Goal: Task Accomplishment & Management: Use online tool/utility

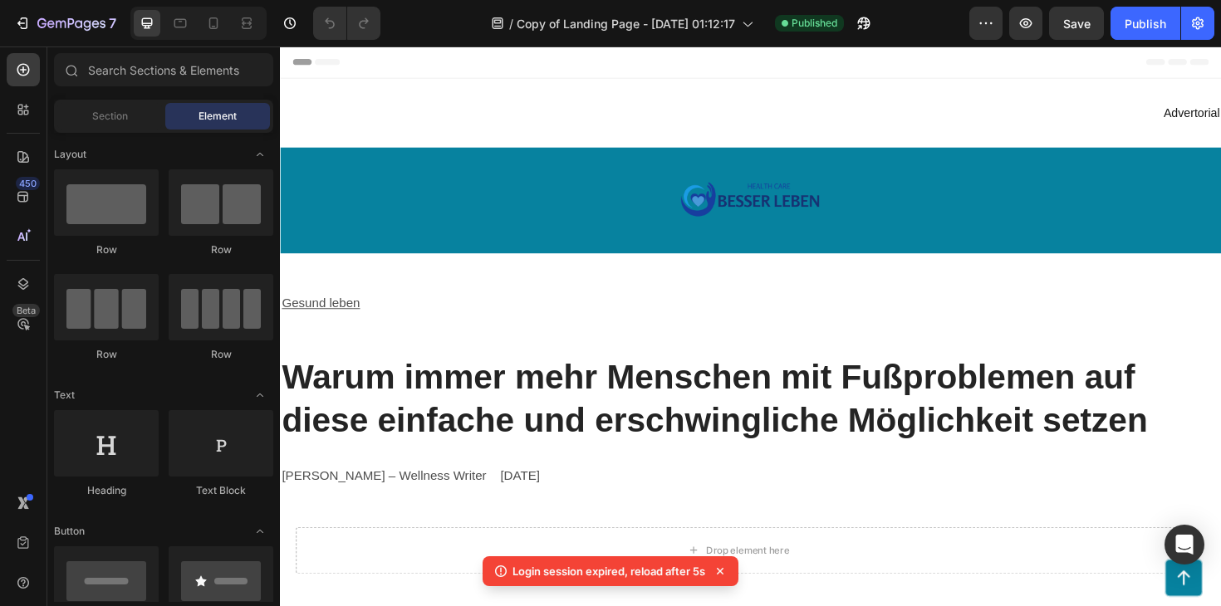
click at [3, 22] on div "7" at bounding box center [62, 23] width 124 height 33
click at [30, 20] on icon "button" at bounding box center [22, 23] width 17 height 17
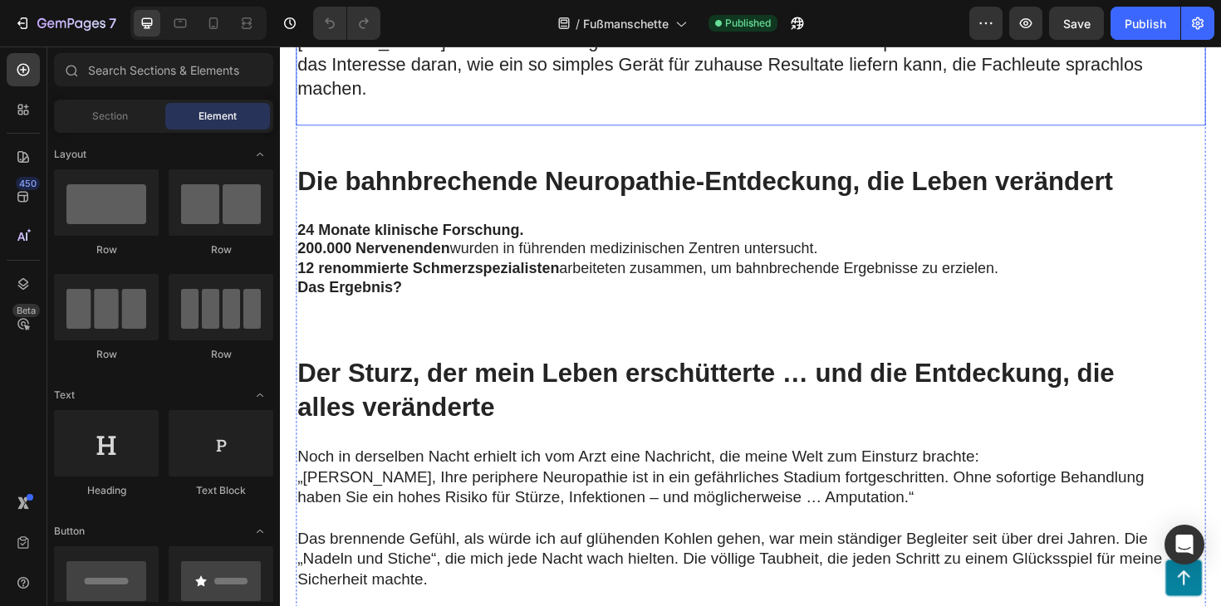
scroll to position [992, 0]
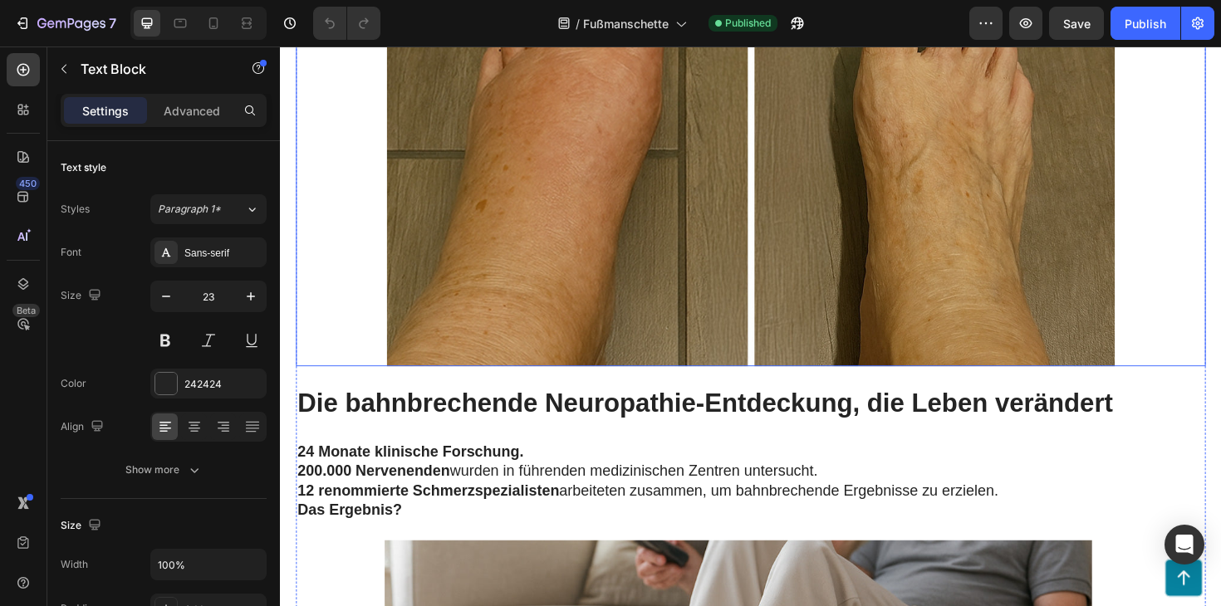
scroll to position [1153, 0]
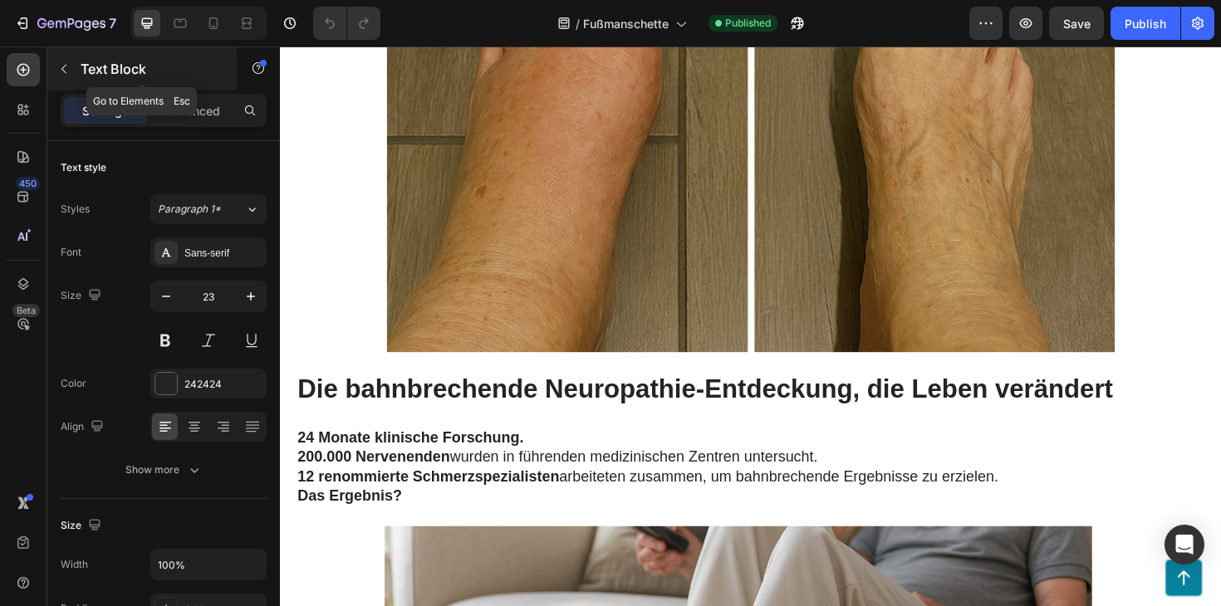
click at [71, 69] on button "button" at bounding box center [64, 69] width 27 height 27
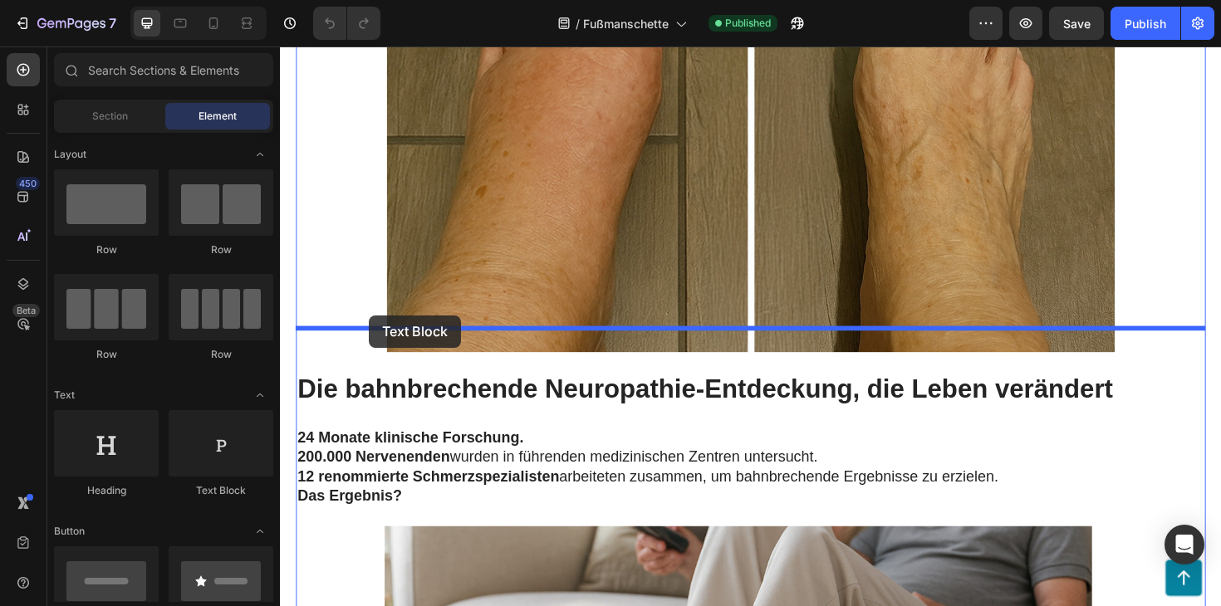
drag, startPoint x: 502, startPoint y: 477, endPoint x: 372, endPoint y: 333, distance: 194.0
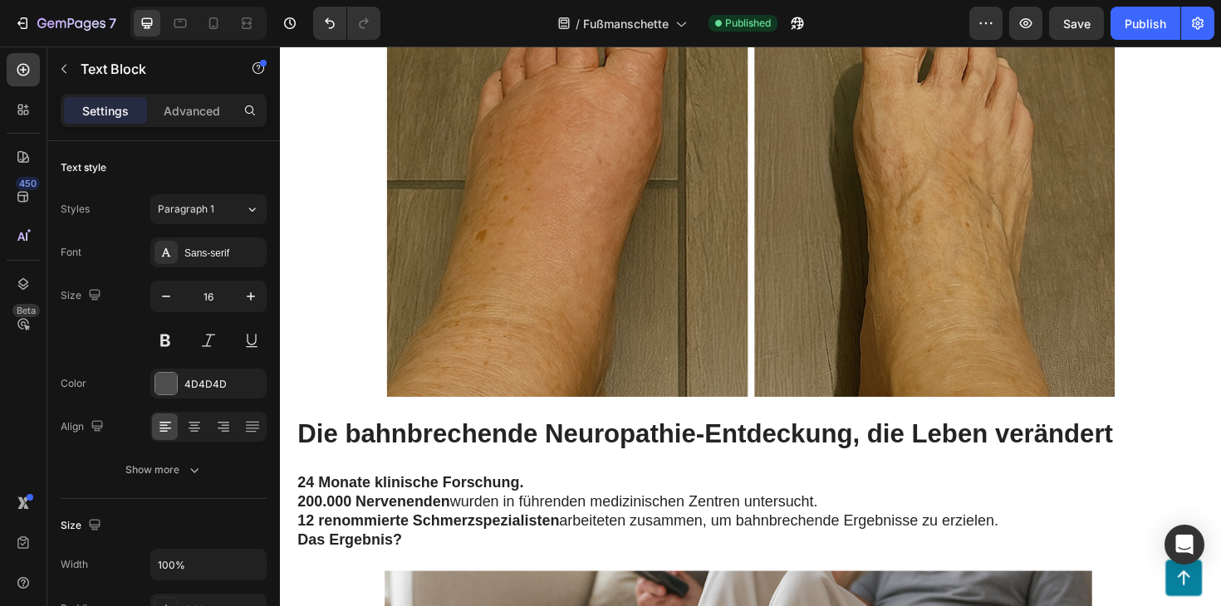
click at [1149, 27] on div "Publish" at bounding box center [1145, 23] width 42 height 17
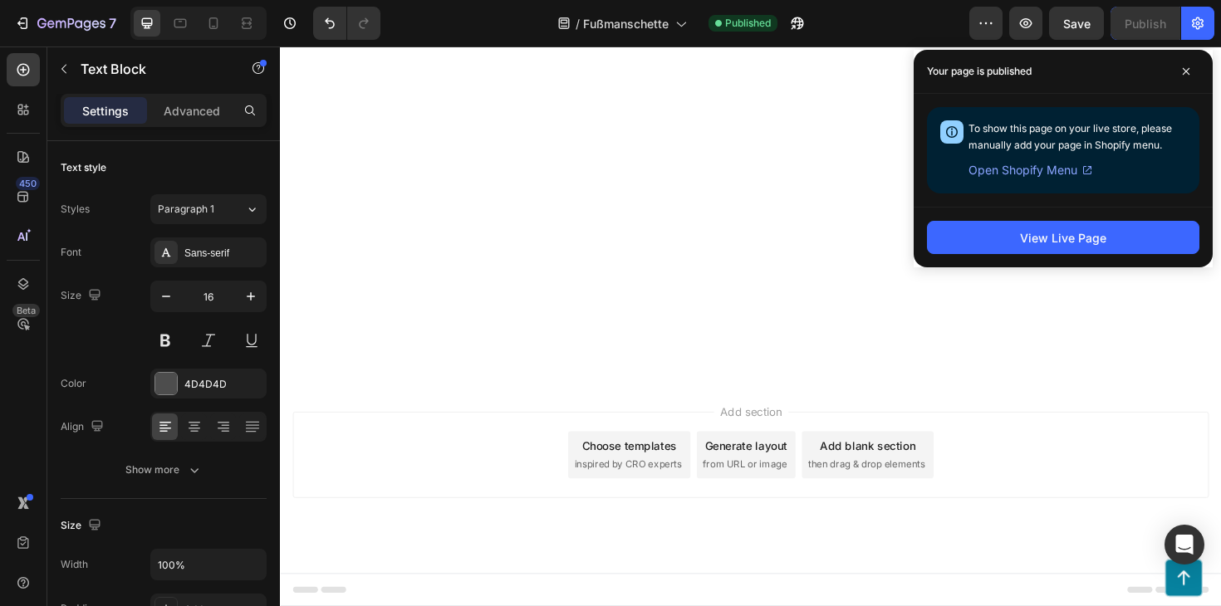
scroll to position [10769, 0]
click at [1186, 76] on span at bounding box center [1186, 71] width 27 height 27
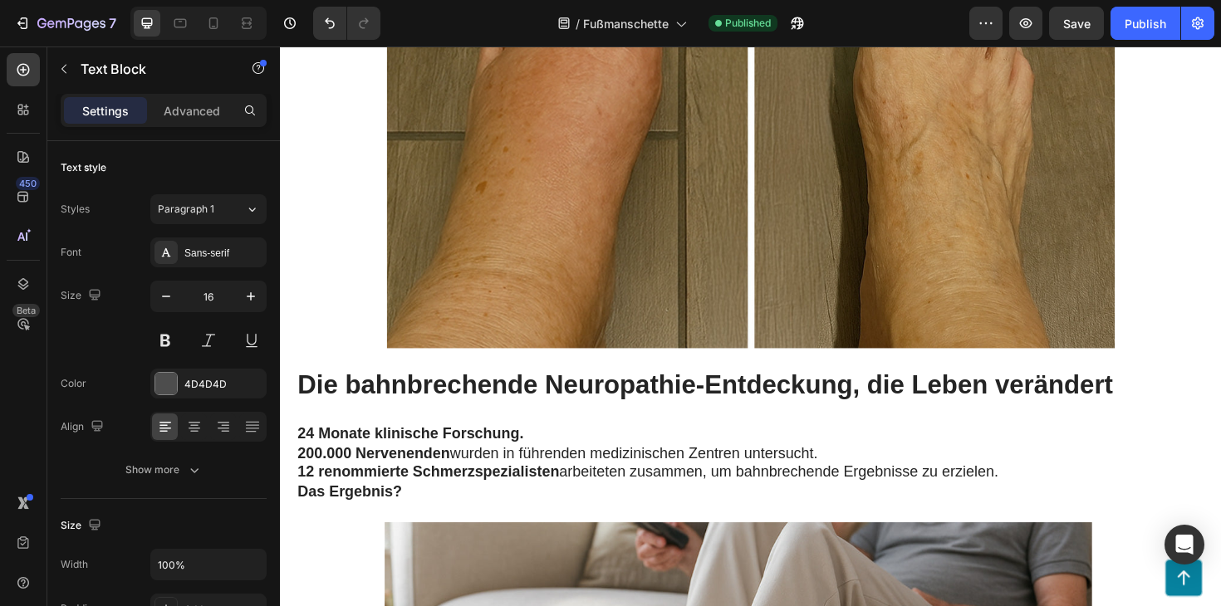
scroll to position [1197, 0]
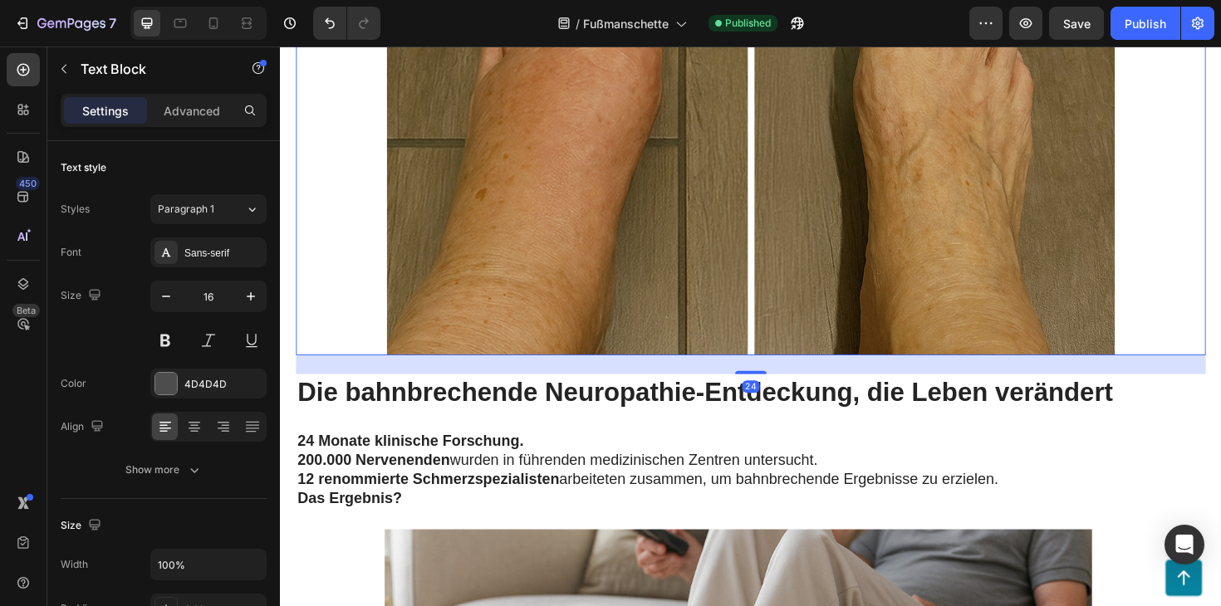
click at [876, 374] on img at bounding box center [778, 117] width 771 height 514
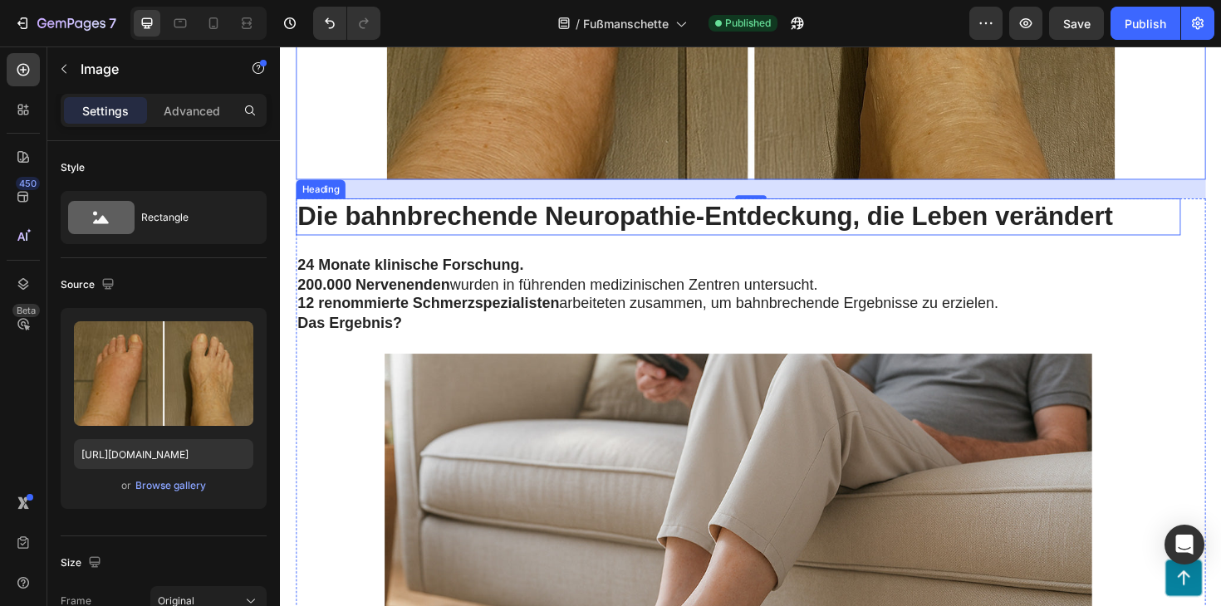
scroll to position [1274, 0]
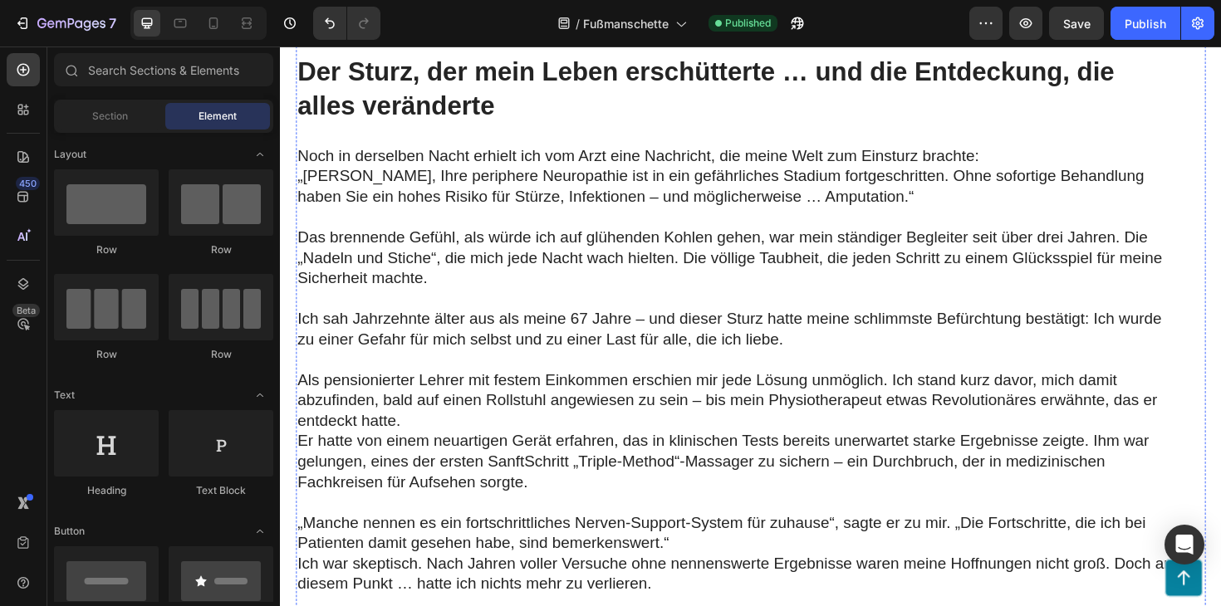
scroll to position [1760, 0]
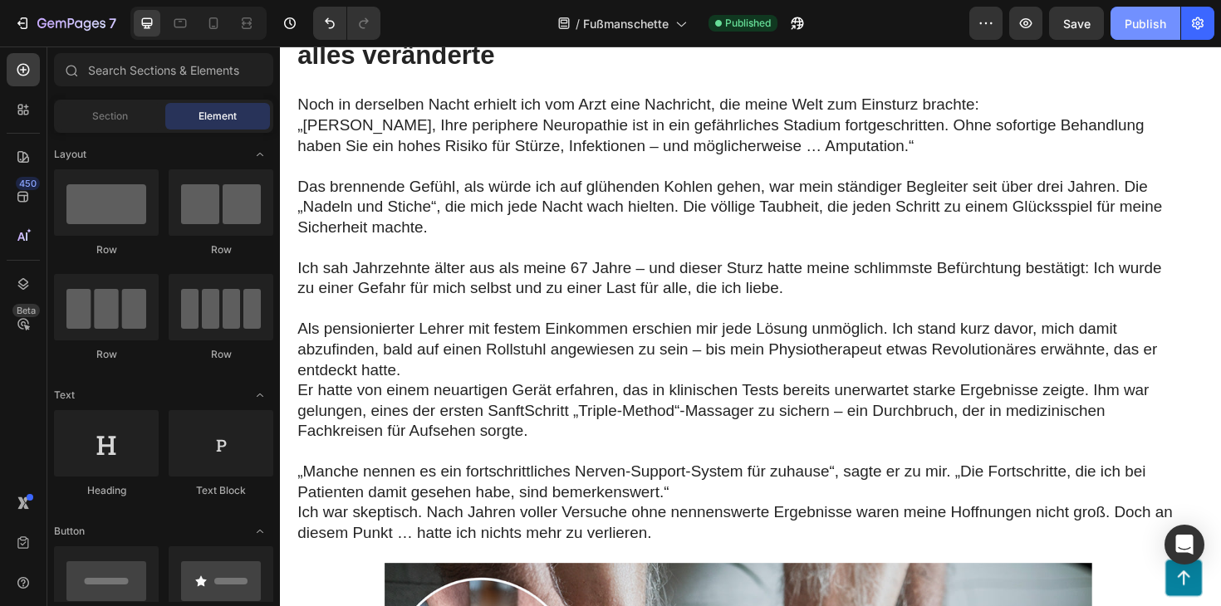
click at [1160, 32] on button "Publish" at bounding box center [1145, 23] width 70 height 33
